Goal: Information Seeking & Learning: Learn about a topic

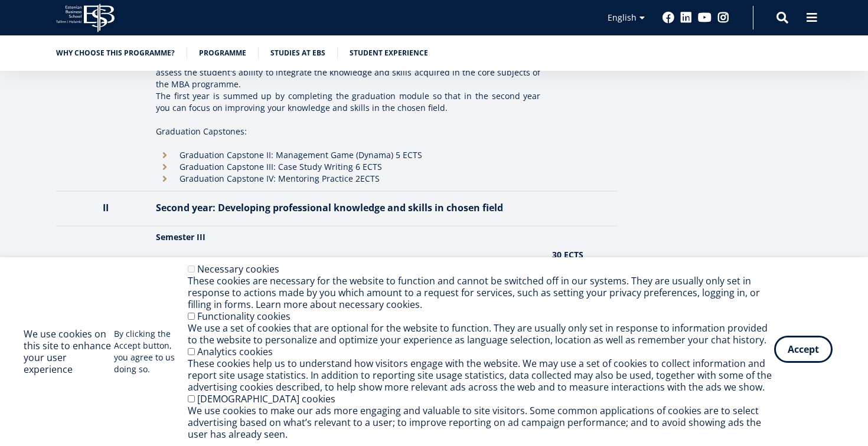
click at [809, 351] on button "Accept" at bounding box center [803, 349] width 58 height 27
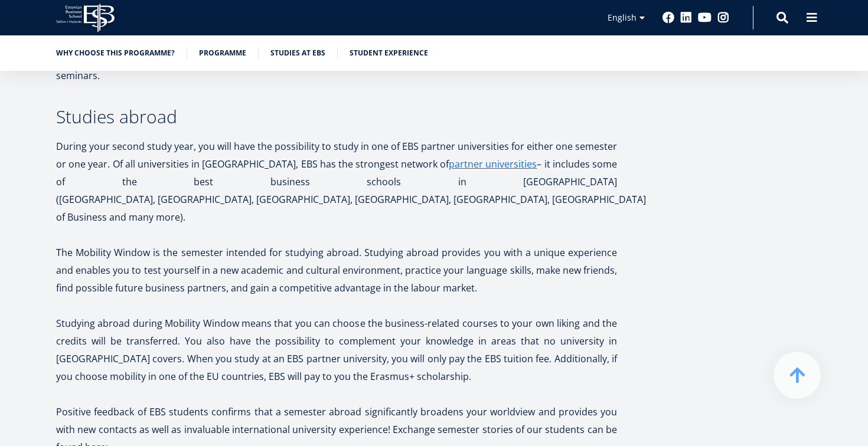
scroll to position [2288, 1]
click at [599, 344] on p "Studying abroad during Mobility Window means that you can choose the business-r…" at bounding box center [336, 350] width 561 height 71
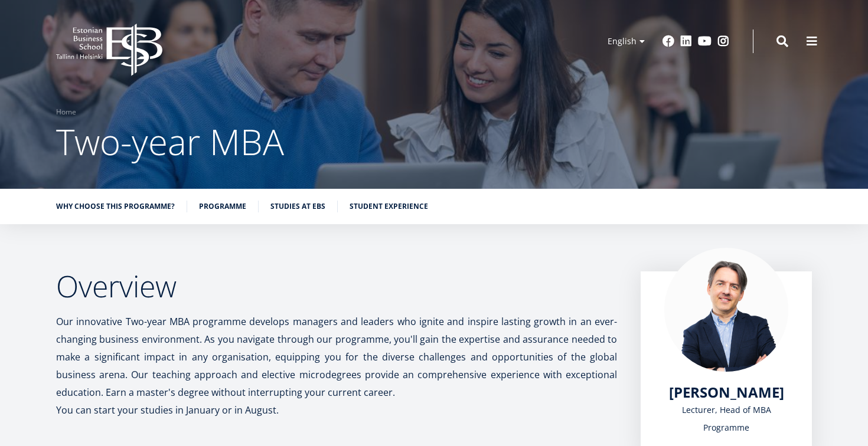
scroll to position [0, 0]
click at [812, 34] on span at bounding box center [812, 40] width 12 height 12
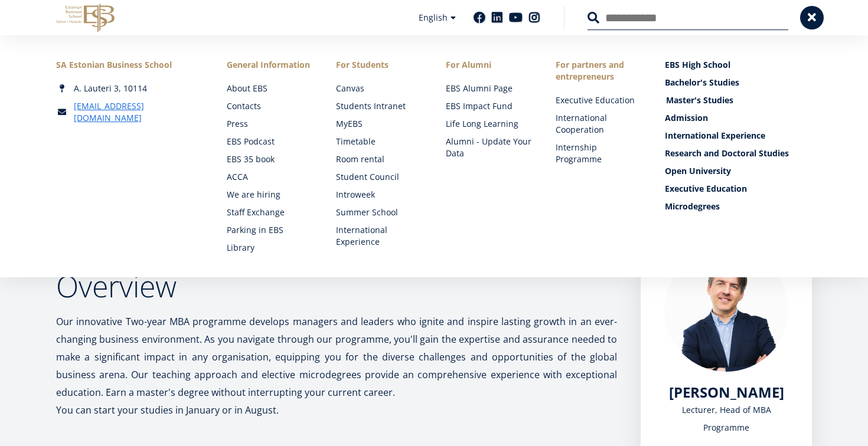
click at [685, 100] on link "Master's Studies" at bounding box center [739, 100] width 147 height 12
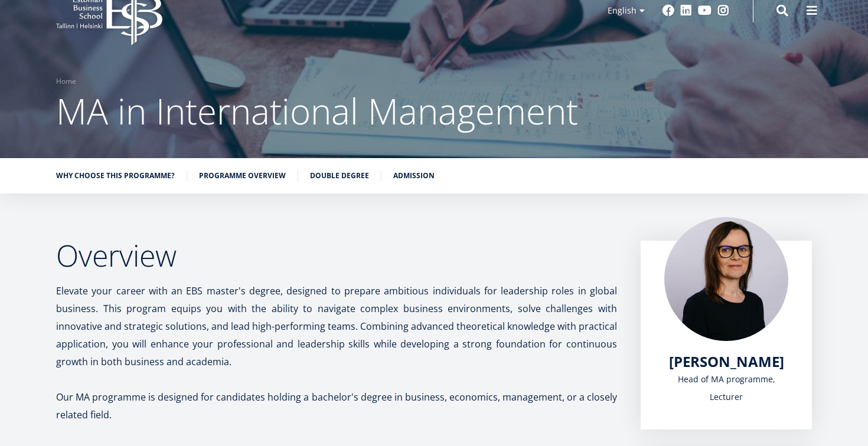
scroll to position [32, 0]
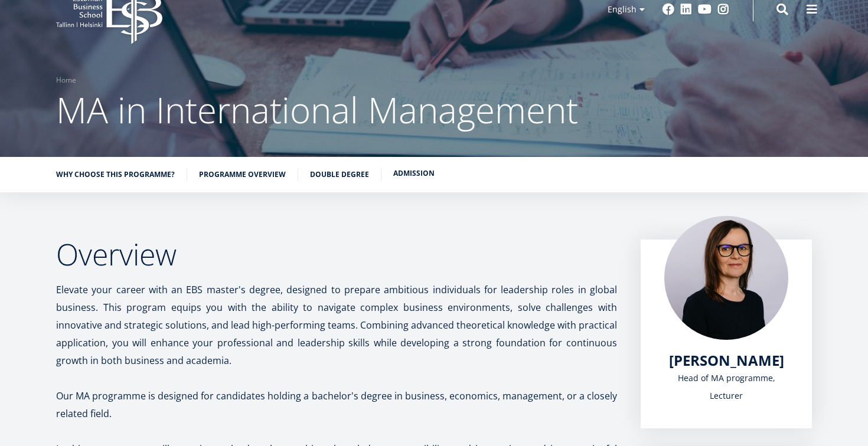
click at [408, 176] on link "Admission" at bounding box center [413, 174] width 41 height 12
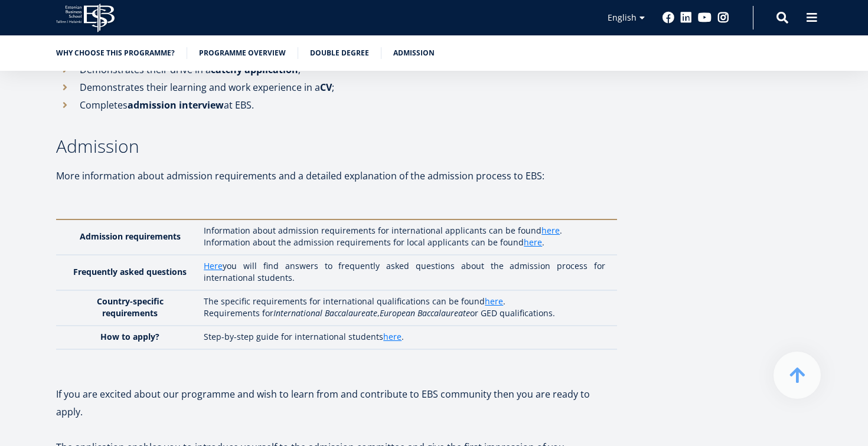
scroll to position [3570, 0]
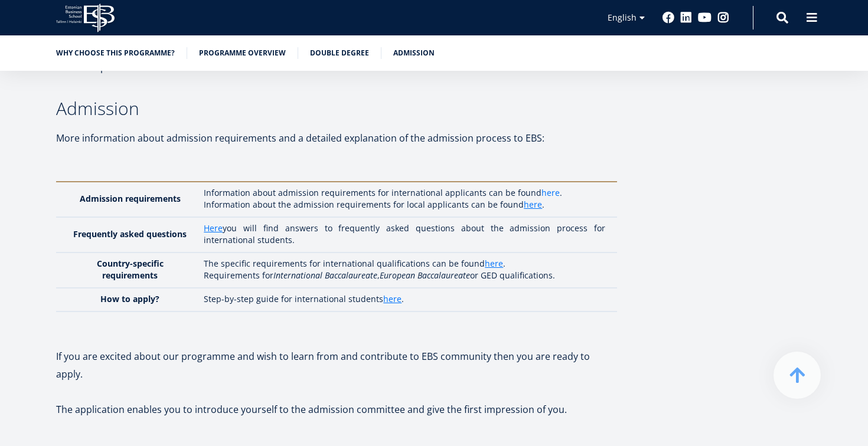
click at [542, 187] on link "here" at bounding box center [550, 193] width 18 height 12
